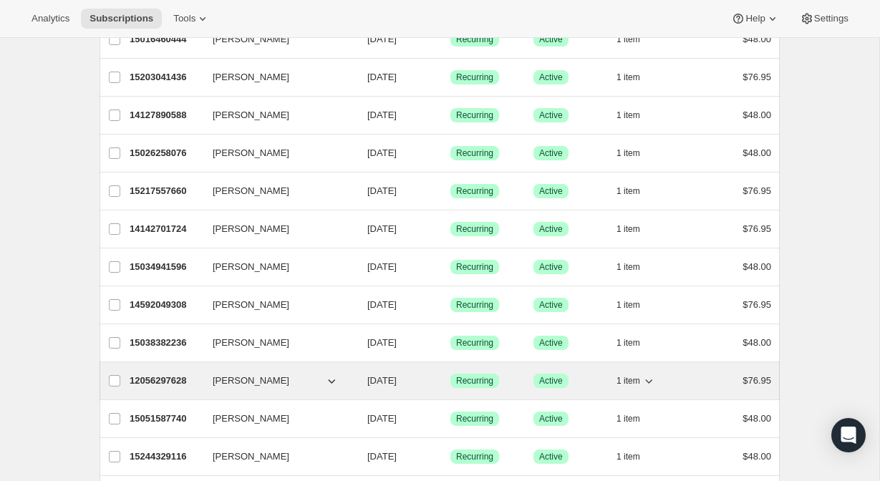
scroll to position [367, 0]
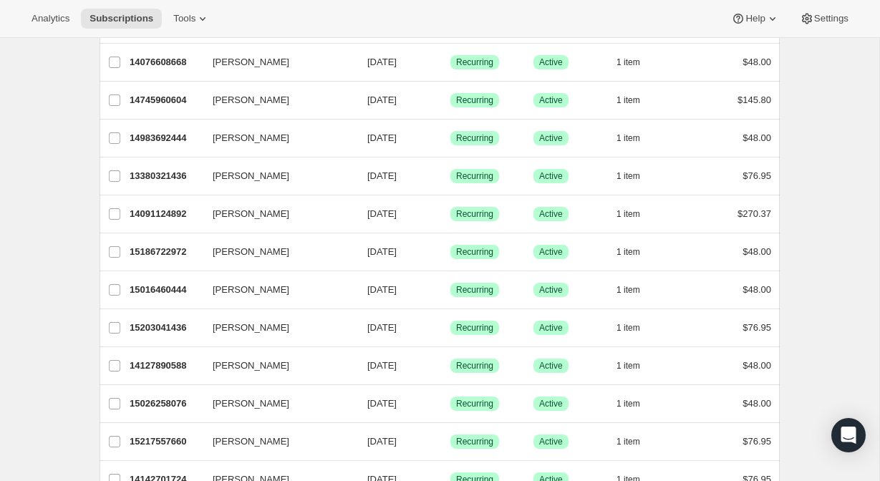
scroll to position [0, 0]
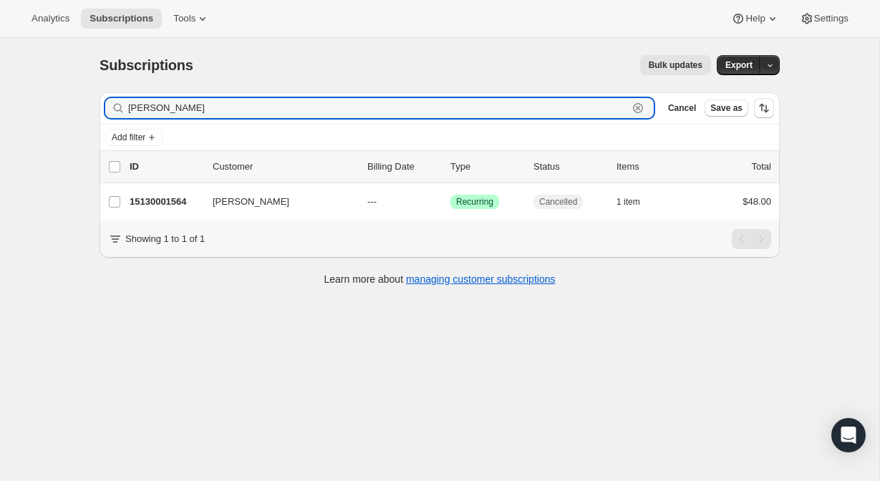
type input "[PERSON_NAME]"
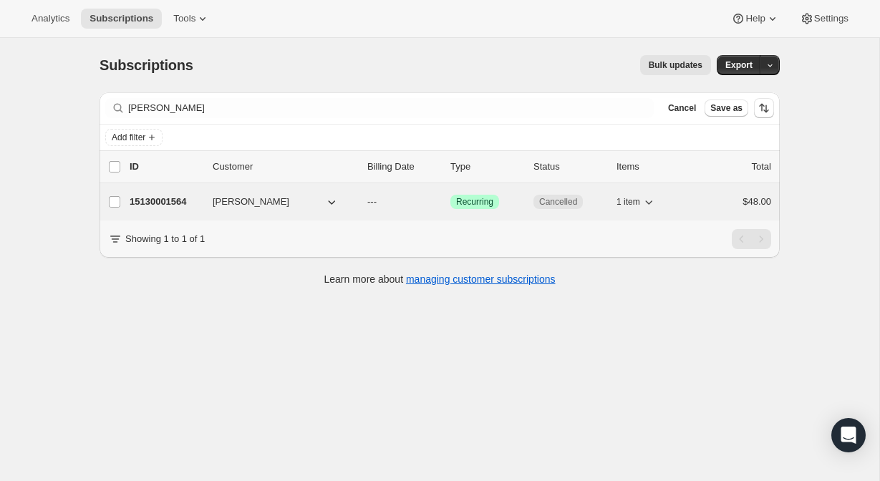
drag, startPoint x: 820, startPoint y: 168, endPoint x: 161, endPoint y: 201, distance: 659.5
click at [161, 201] on p "15130001564" at bounding box center [166, 202] width 72 height 14
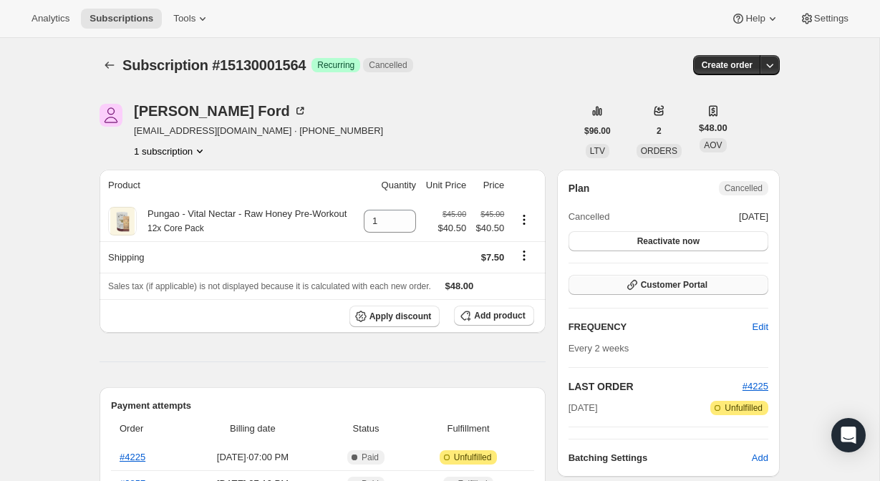
click at [661, 291] on span "Customer Portal" at bounding box center [674, 284] width 67 height 11
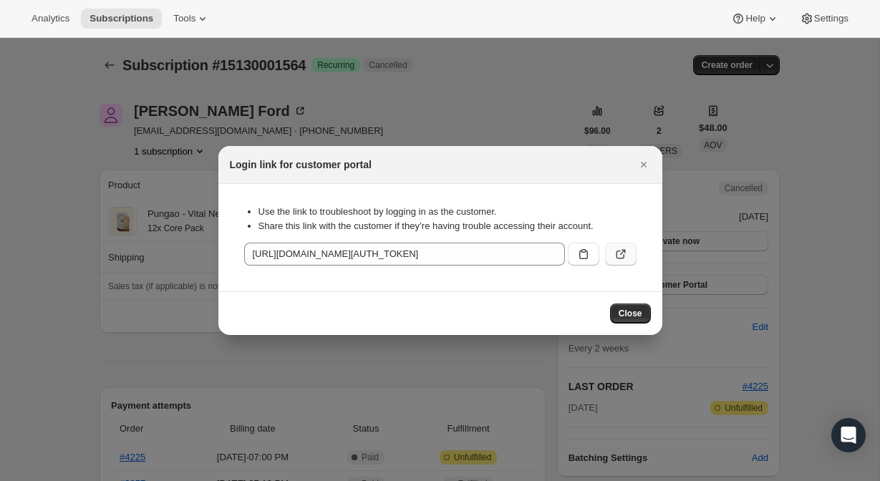
click at [619, 250] on icon ":rc5:" at bounding box center [621, 254] width 14 height 14
